Goal: Task Accomplishment & Management: Manage account settings

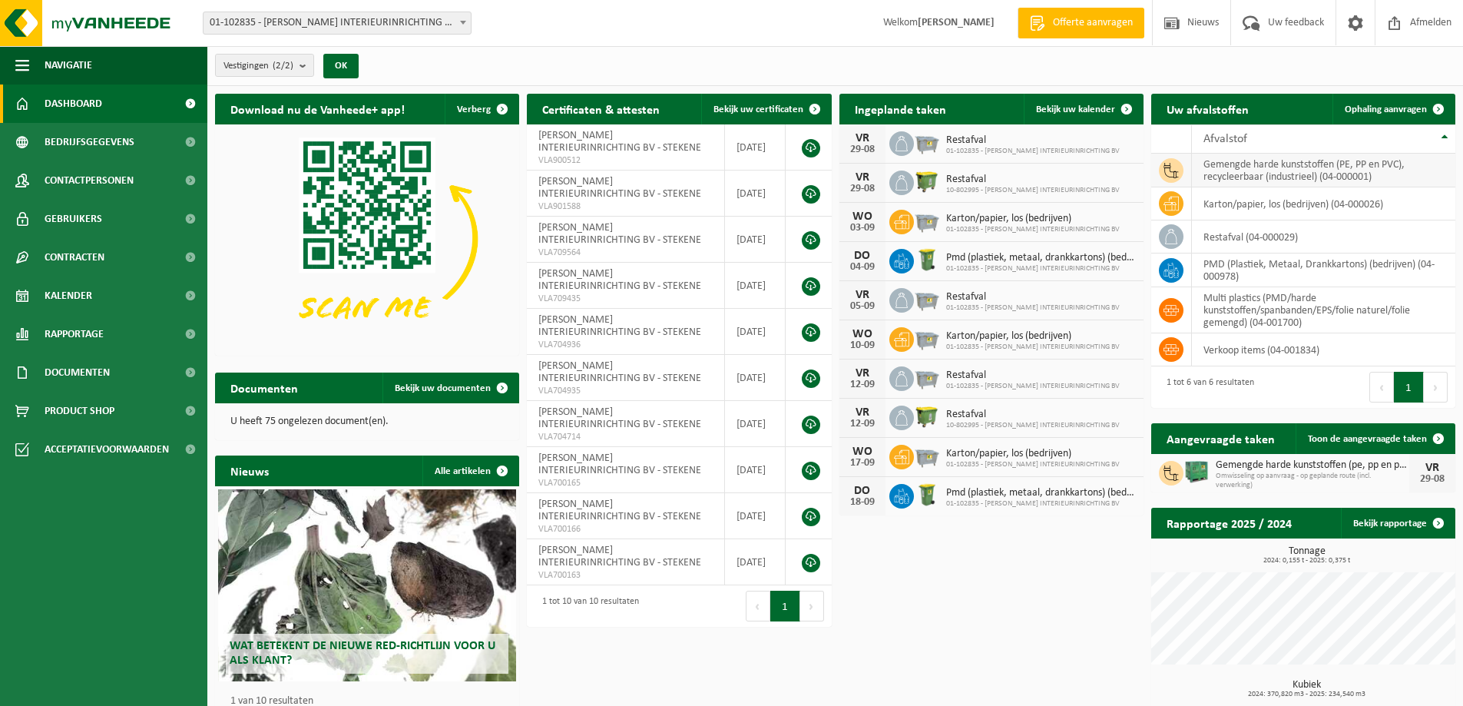
click at [1236, 167] on td "gemengde harde kunststoffen (PE, PP en PVC), recycleerbaar (industrieel) (04-00…" at bounding box center [1323, 171] width 263 height 34
click at [1195, 471] on img at bounding box center [1196, 471] width 26 height 26
click at [1235, 465] on span "Gemengde harde kunststoffen (pe, pp en pvc), recycleerbaar (industrieel)" at bounding box center [1311, 465] width 193 height 12
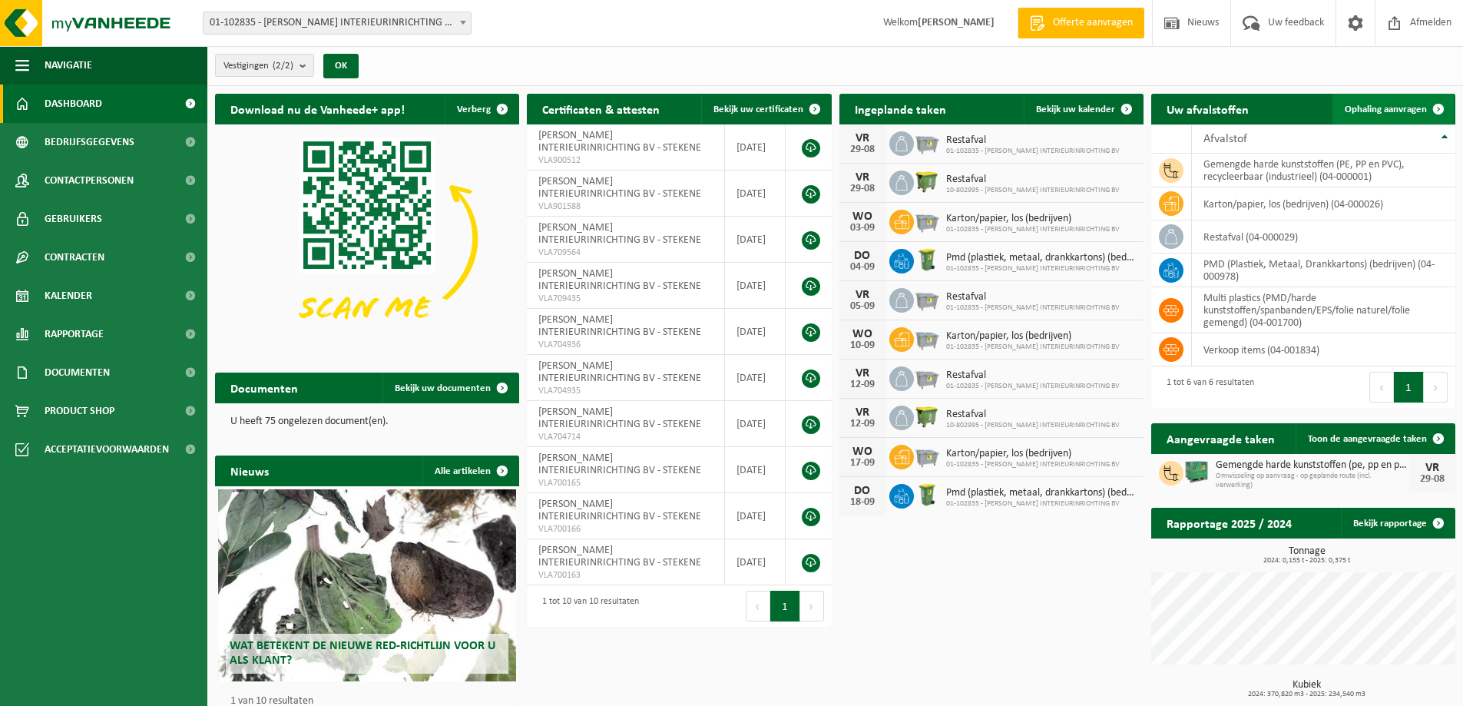
click at [1408, 107] on span "Ophaling aanvragen" at bounding box center [1385, 109] width 82 height 10
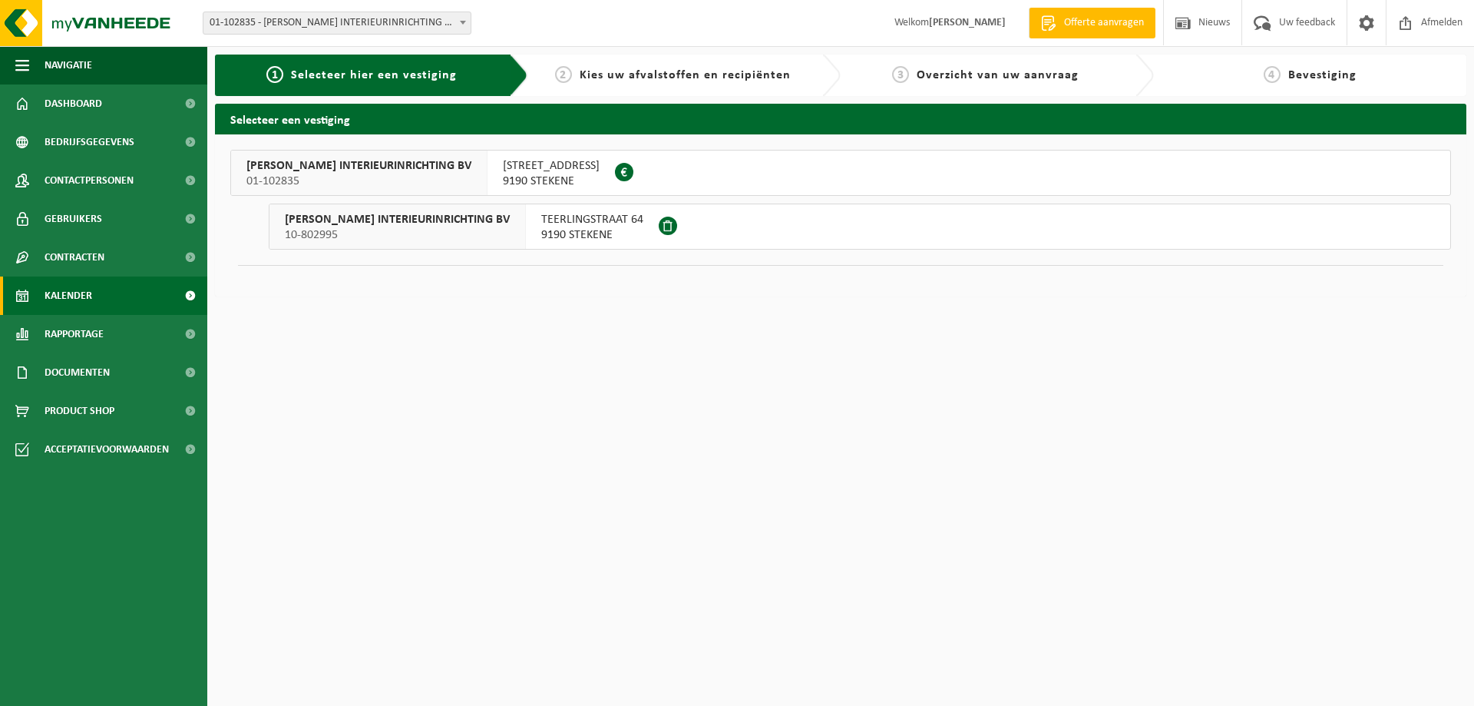
click at [67, 293] on span "Kalender" at bounding box center [69, 295] width 48 height 38
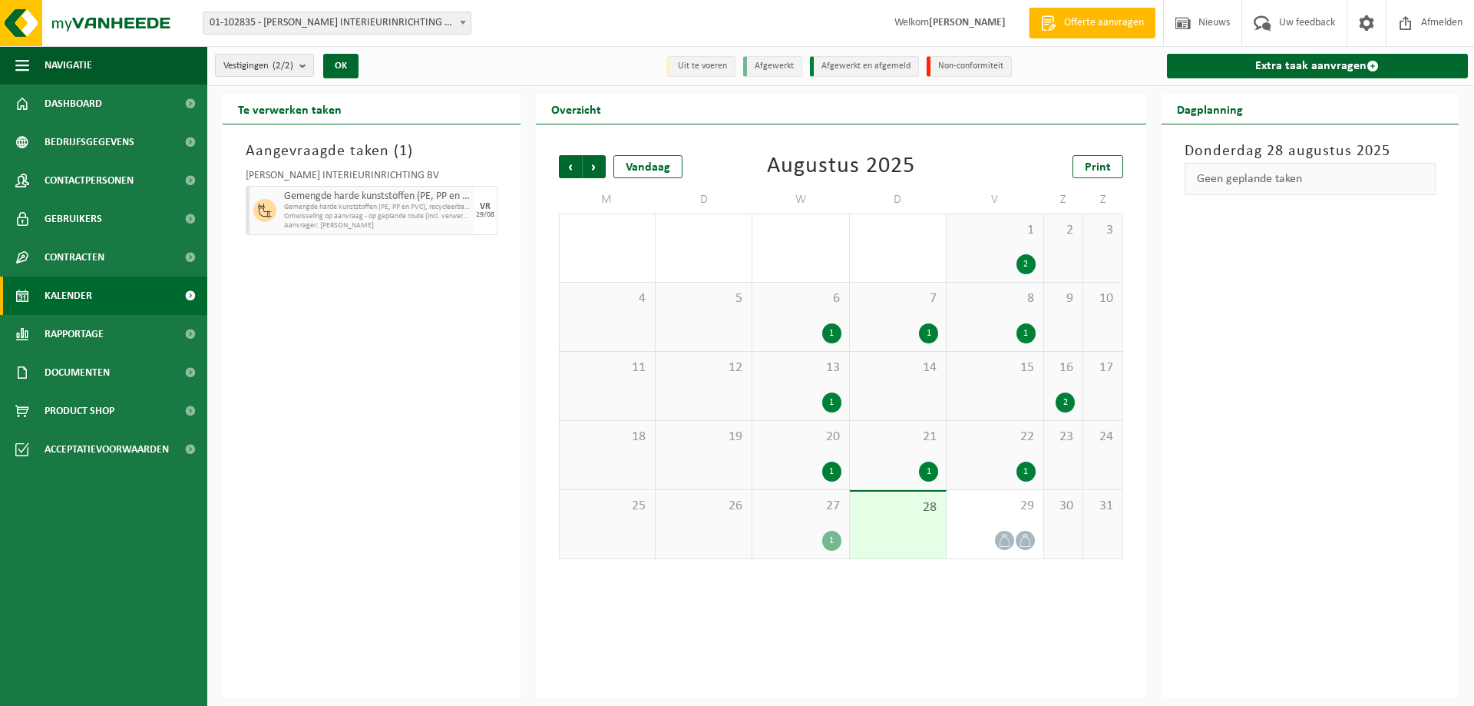
click at [387, 213] on span "Omwisseling op aanvraag - op geplande route (incl. verwerking)" at bounding box center [377, 216] width 187 height 9
click at [467, 209] on span "Gemengde harde kunststoffen (PE, PP en PVC), recycleerbaar" at bounding box center [377, 207] width 187 height 9
click at [387, 227] on span "Aanvrager: KELLY VERSTRAETEN" at bounding box center [377, 225] width 187 height 9
drag, startPoint x: 334, startPoint y: 193, endPoint x: 425, endPoint y: 207, distance: 92.4
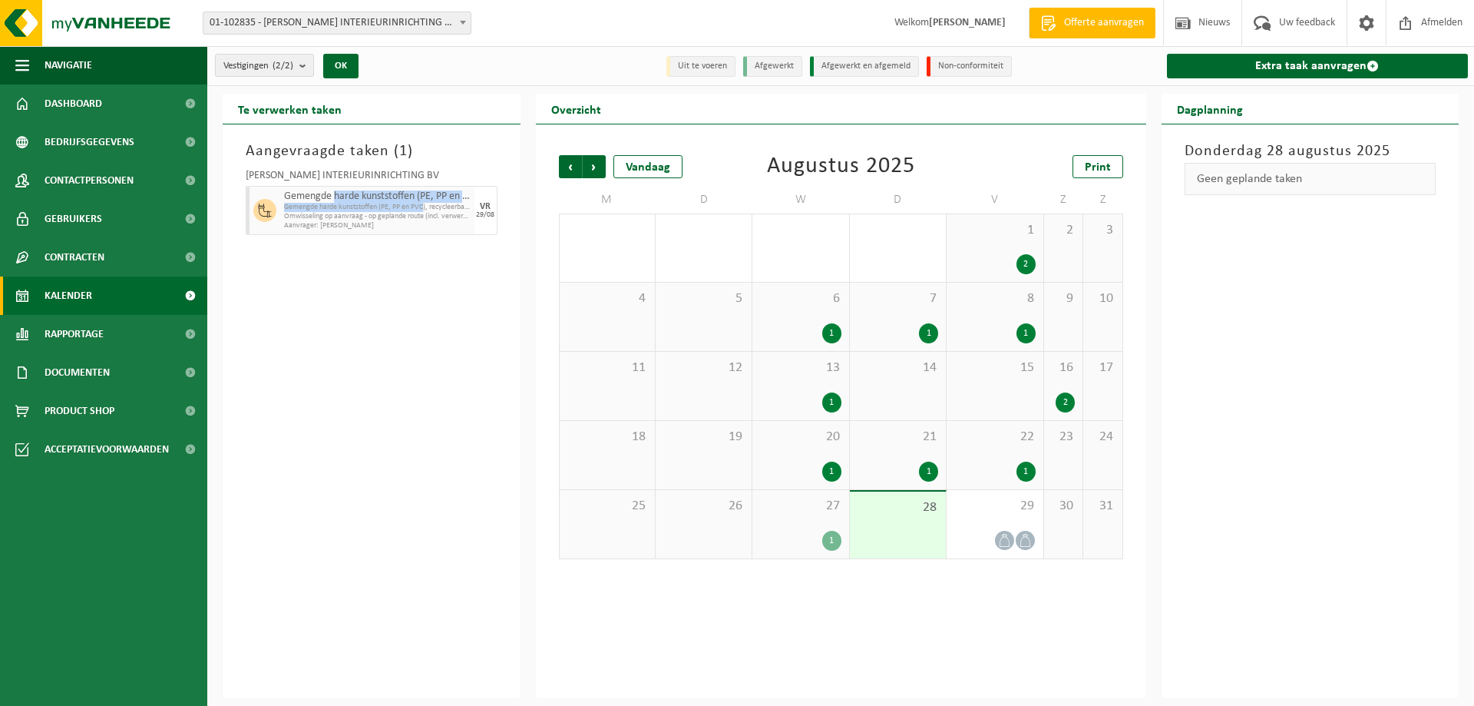
click at [425, 207] on div "Gemengde harde kunststoffen (PE, PP en PVC), recycleerbaar (industrieel) Gemeng…" at bounding box center [377, 210] width 194 height 49
click at [451, 414] on div "Aangevraagde taken ( 1 ) TONY VERCAUTEREN INTERIEURINRICHTING BV Gemengde harde…" at bounding box center [372, 411] width 298 height 574
click at [62, 286] on span "Kalender" at bounding box center [69, 295] width 48 height 38
click at [26, 107] on span at bounding box center [22, 103] width 14 height 38
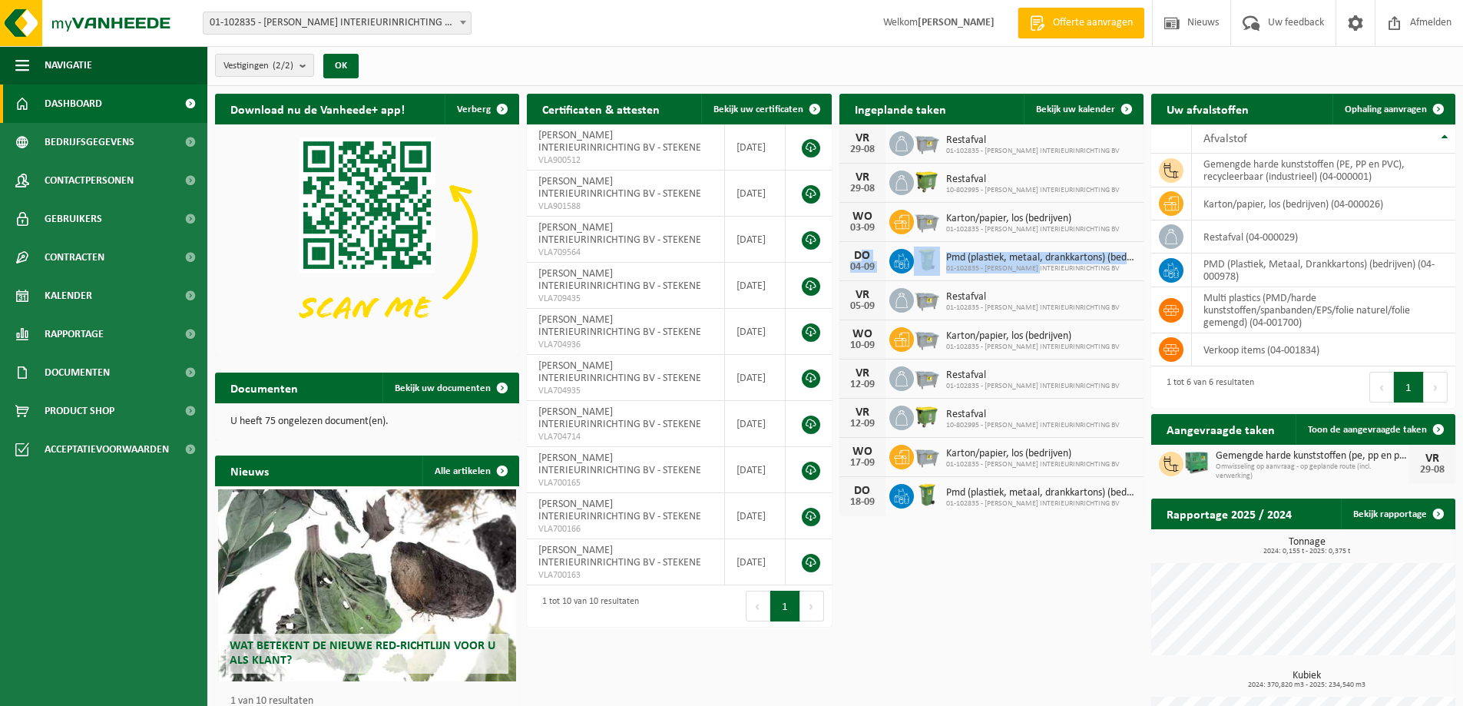
drag, startPoint x: 852, startPoint y: 257, endPoint x: 1041, endPoint y: 269, distance: 189.2
click at [1041, 269] on div "DO 04-09 Pmd (plastiek, metaal, drankkartons) (bedrijven) 01-102835 - TONY VERC…" at bounding box center [991, 261] width 304 height 39
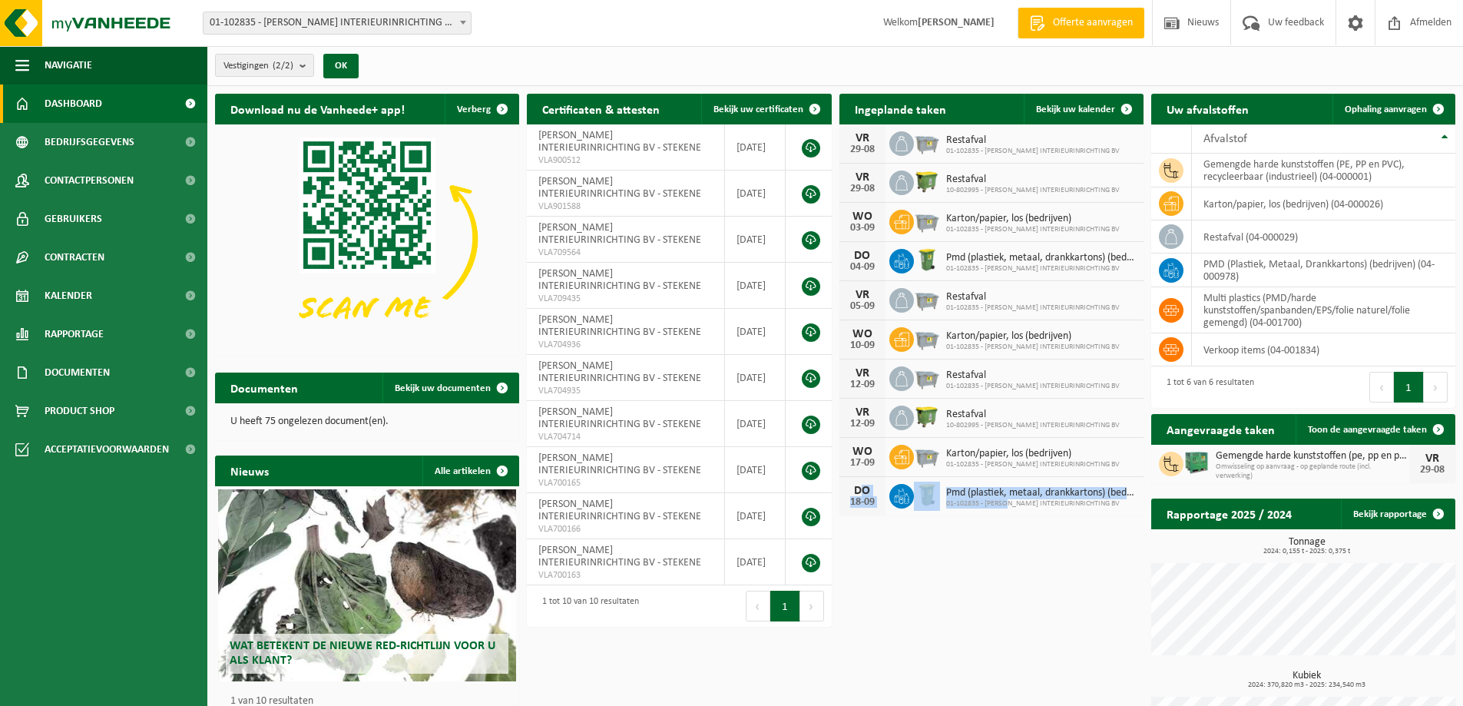
drag, startPoint x: 849, startPoint y: 490, endPoint x: 1007, endPoint y: 501, distance: 158.6
click at [1007, 501] on div "DO 18-09 Pmd (plastiek, metaal, drankkartons) (bedrijven) 01-102835 - TONY VERC…" at bounding box center [991, 496] width 304 height 38
click at [1116, 107] on span at bounding box center [1126, 109] width 31 height 31
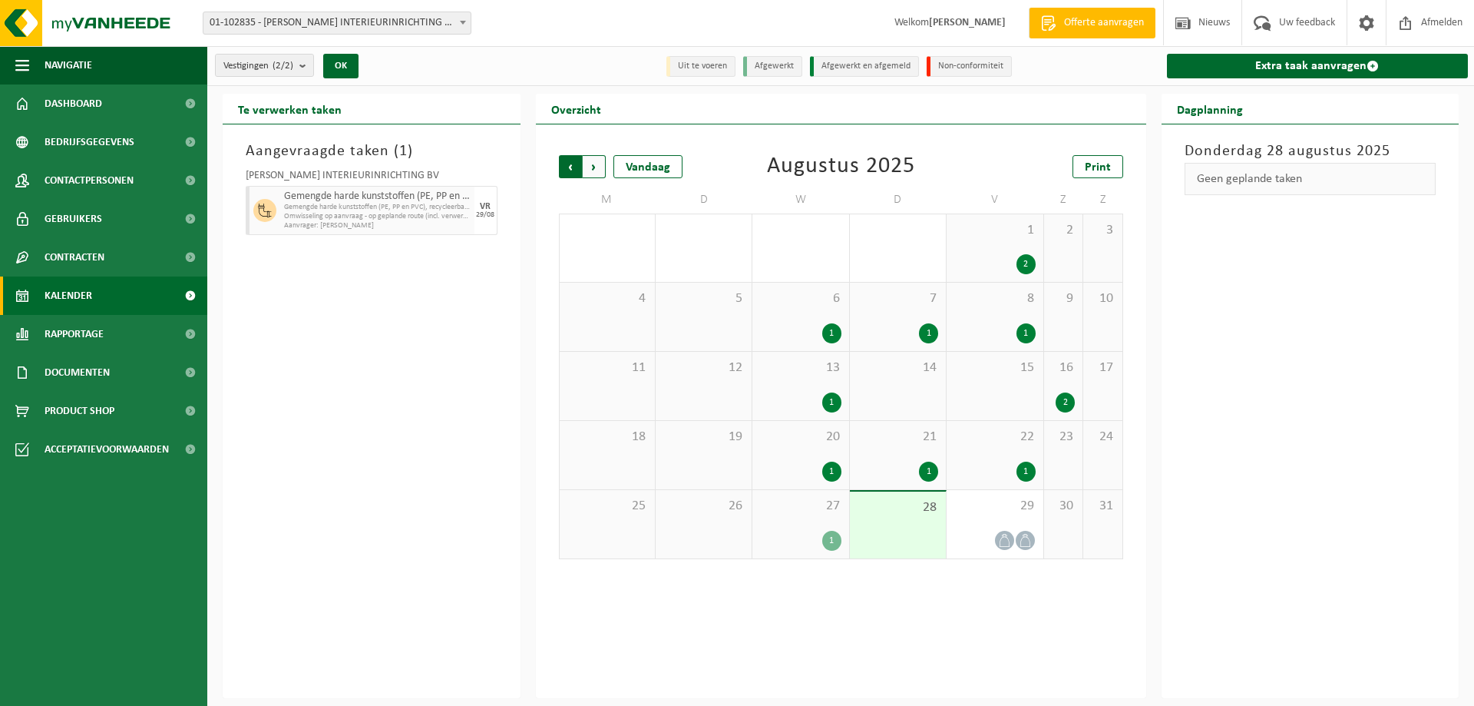
click at [597, 169] on span "Volgende" at bounding box center [594, 166] width 23 height 23
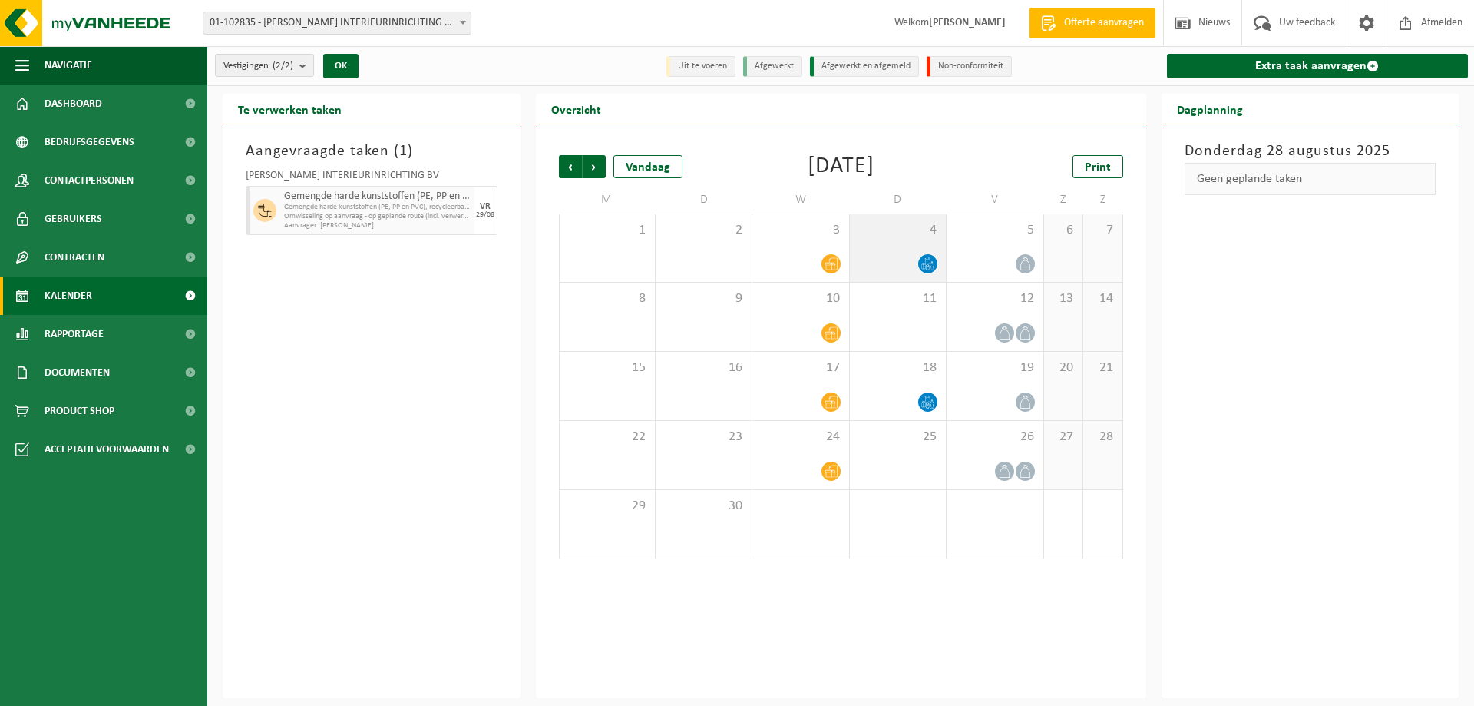
click at [928, 257] on icon at bounding box center [927, 263] width 13 height 13
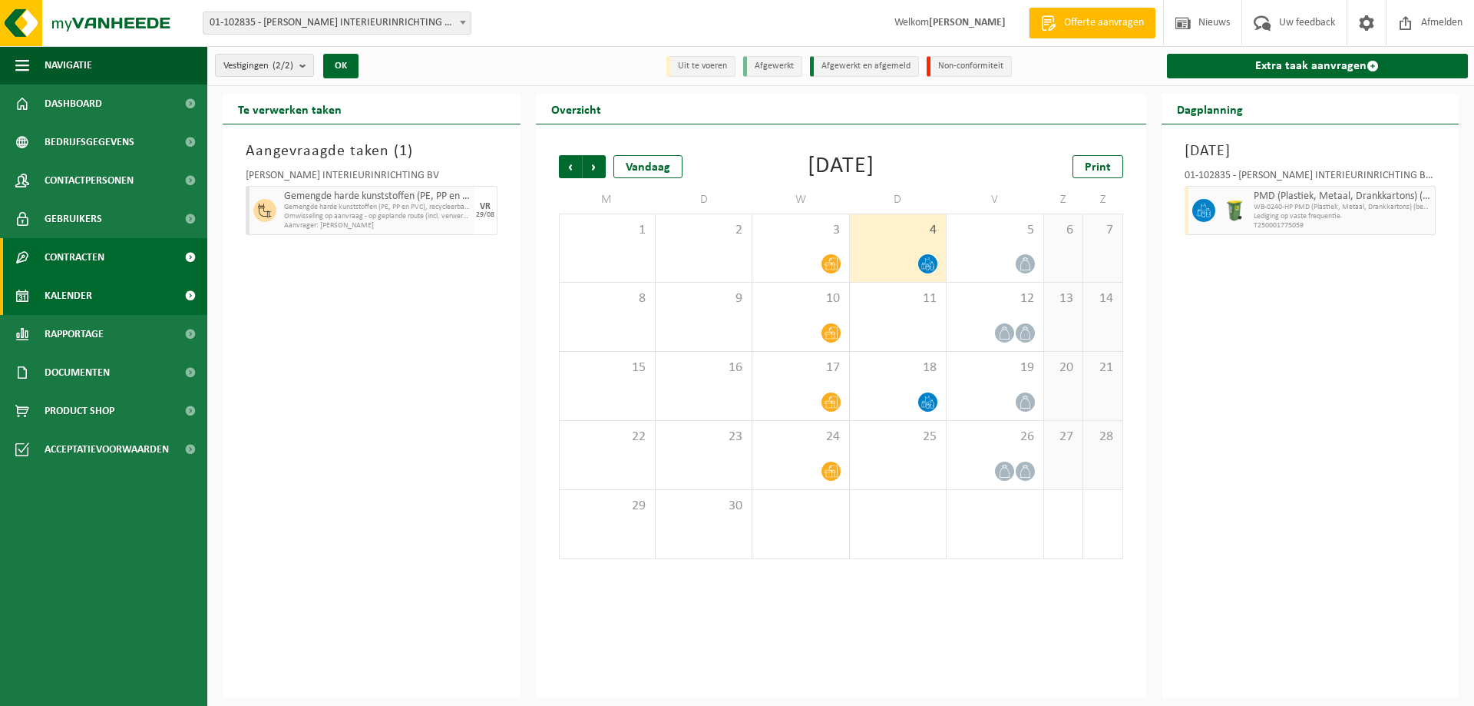
click at [133, 256] on link "Contracten" at bounding box center [103, 257] width 207 height 38
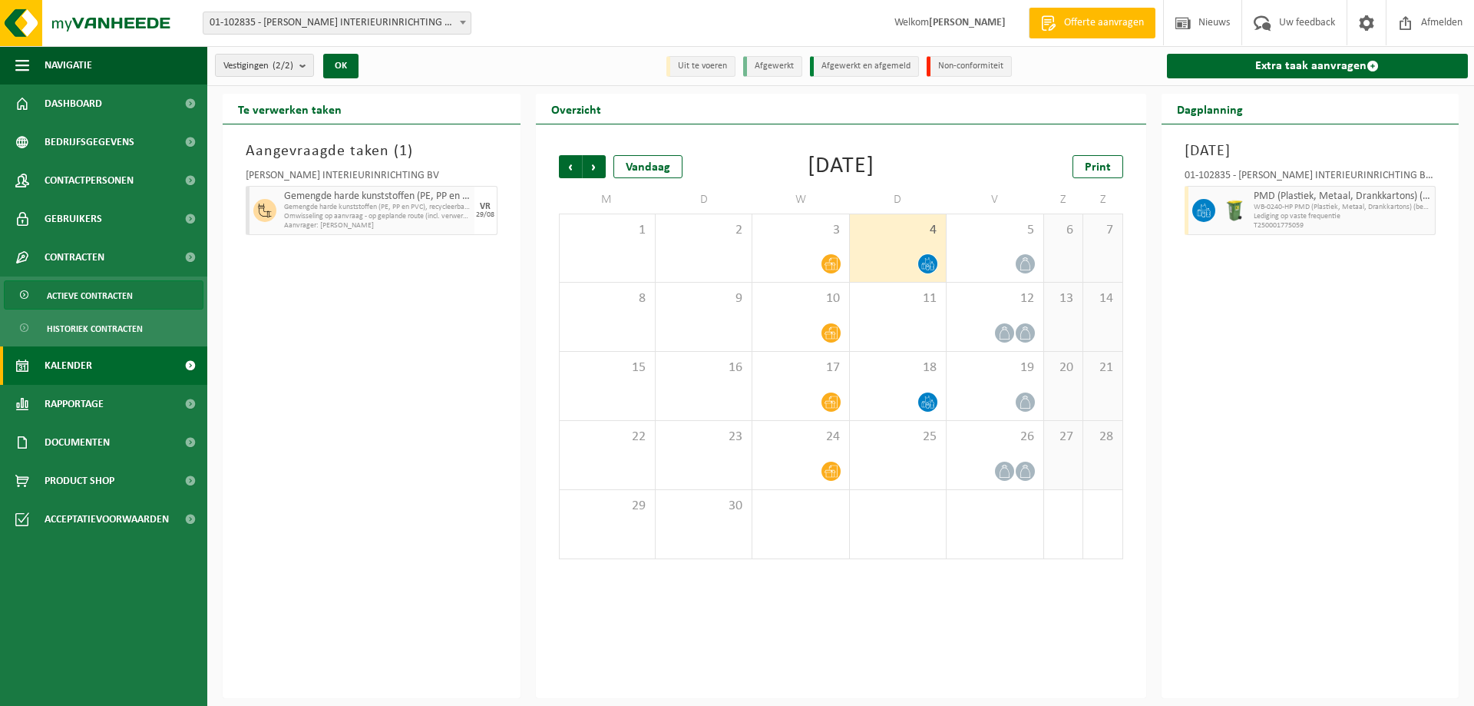
click at [117, 291] on span "Actieve contracten" at bounding box center [90, 295] width 86 height 29
